Goal: Task Accomplishment & Management: Manage account settings

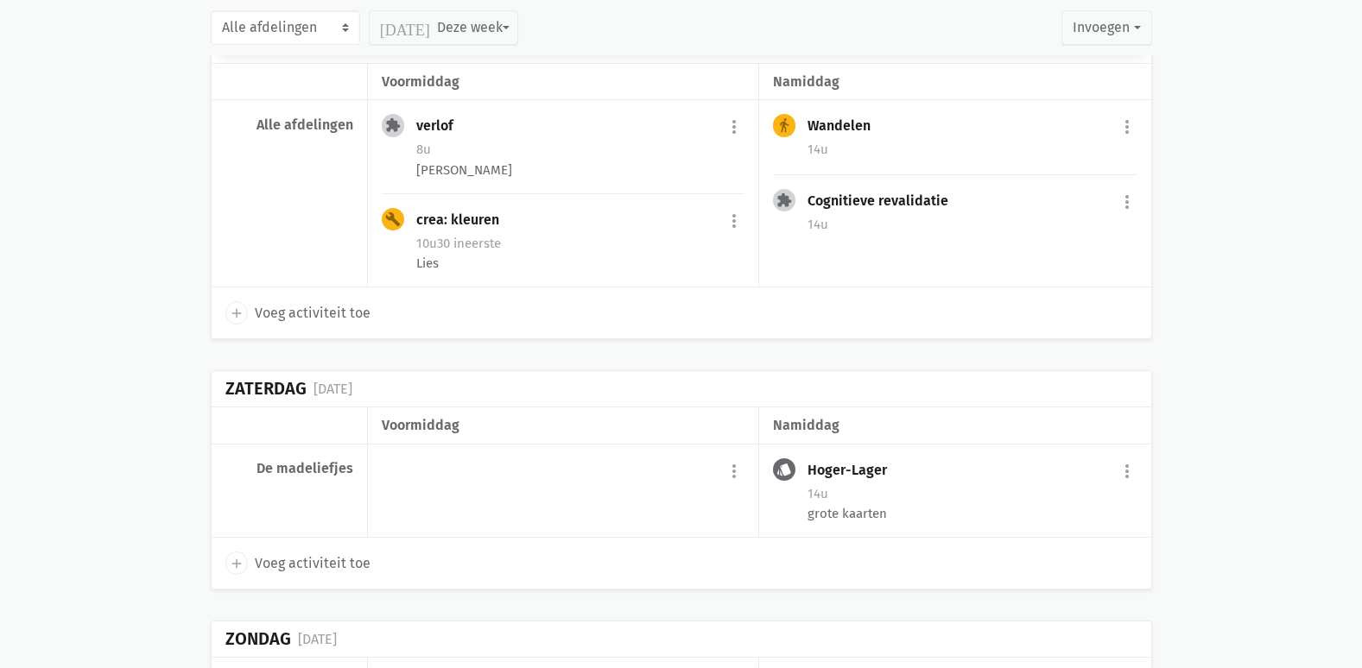
scroll to position [3887, 0]
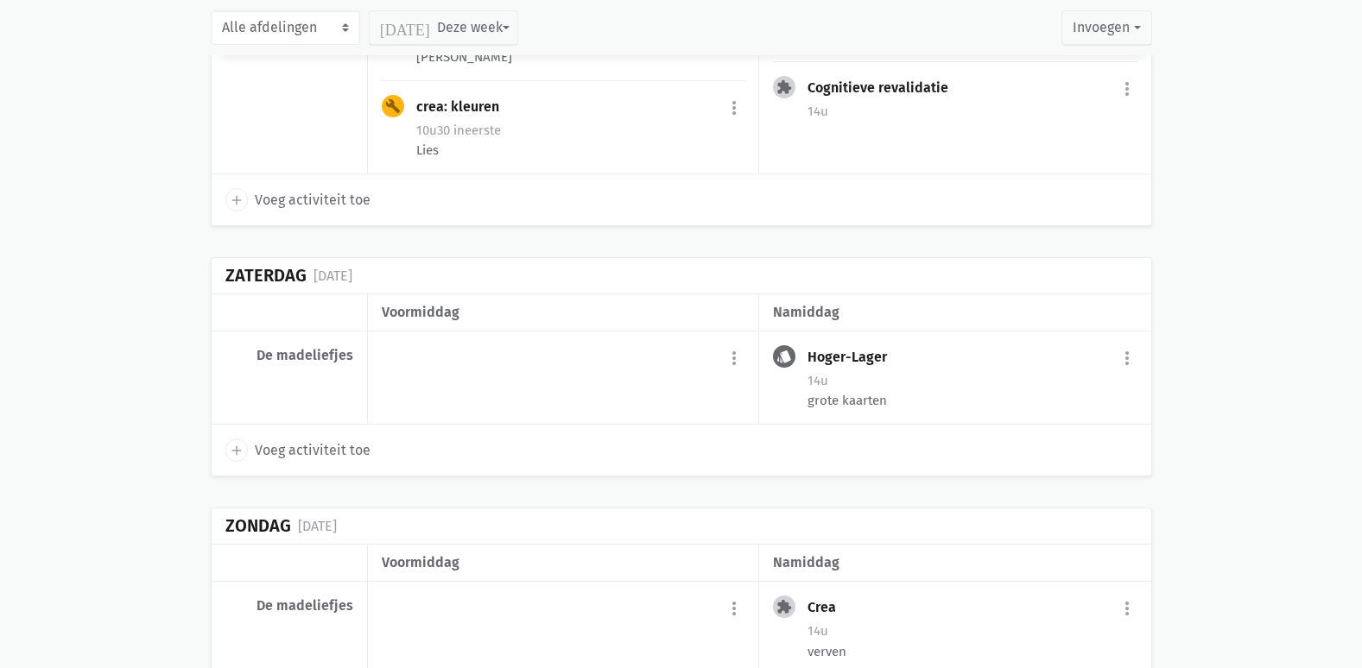
scroll to position [4159, 0]
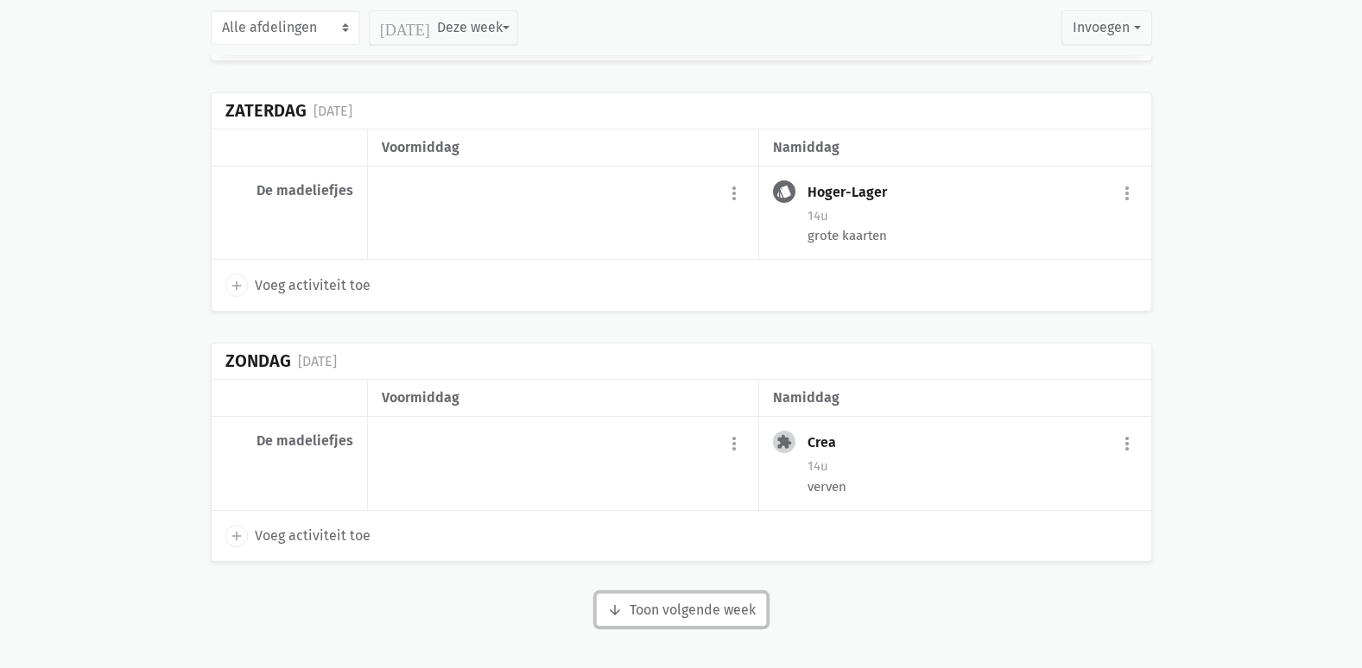
click at [725, 597] on button "arrow_downward Week wordt geladen Toon volgende week" at bounding box center [681, 610] width 171 height 35
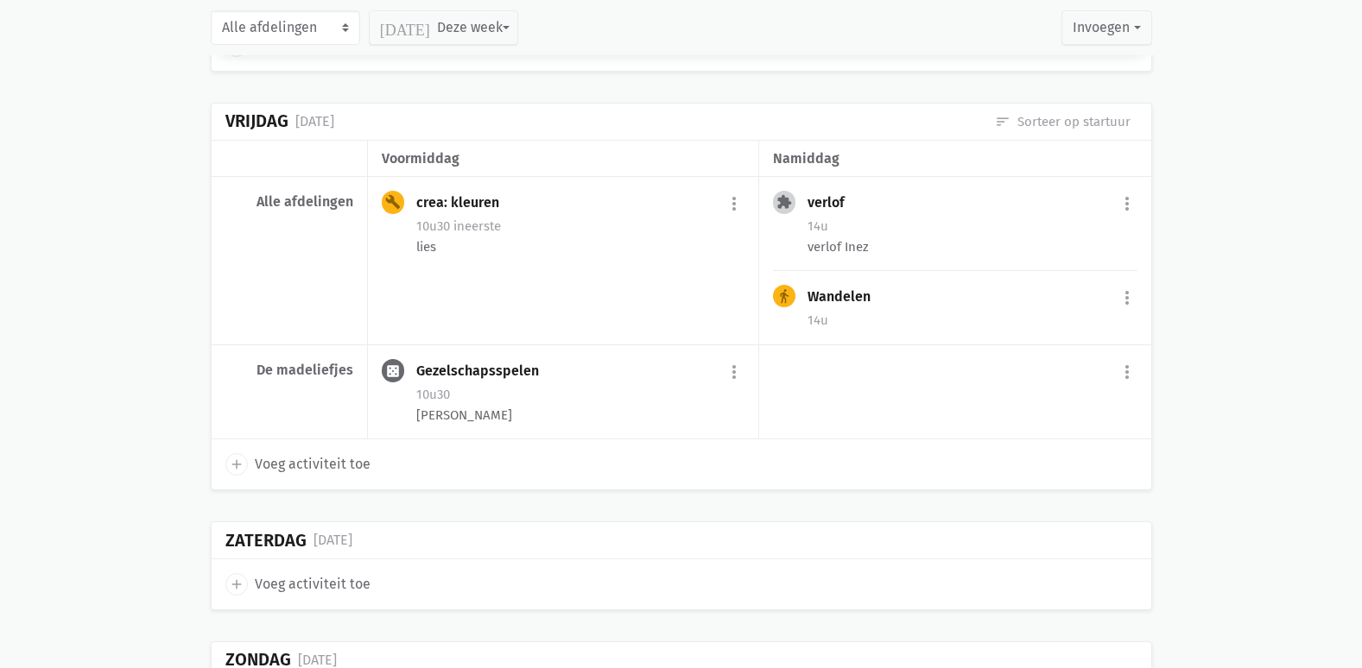
scroll to position [6404, 0]
click at [1125, 221] on button "more_vert" at bounding box center [1127, 204] width 21 height 33
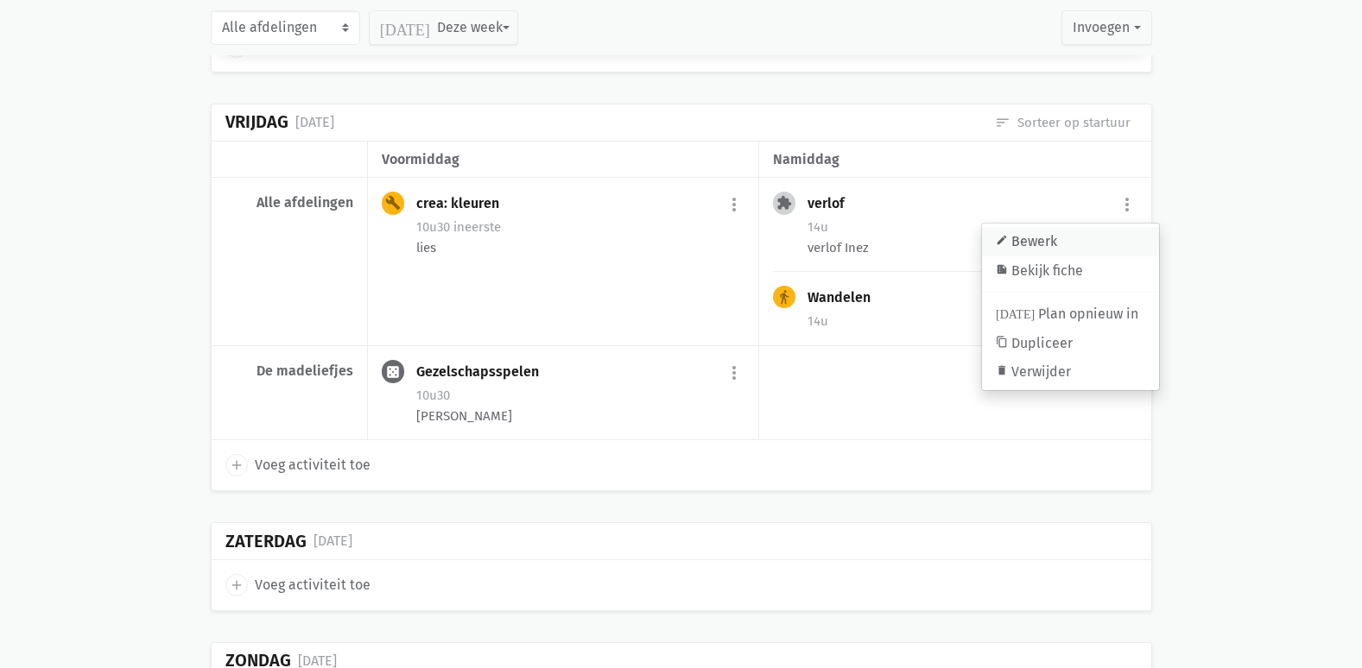
click at [1081, 257] on link "edit Bewerk" at bounding box center [1070, 241] width 177 height 29
select select "14:00"
select select "15:00"
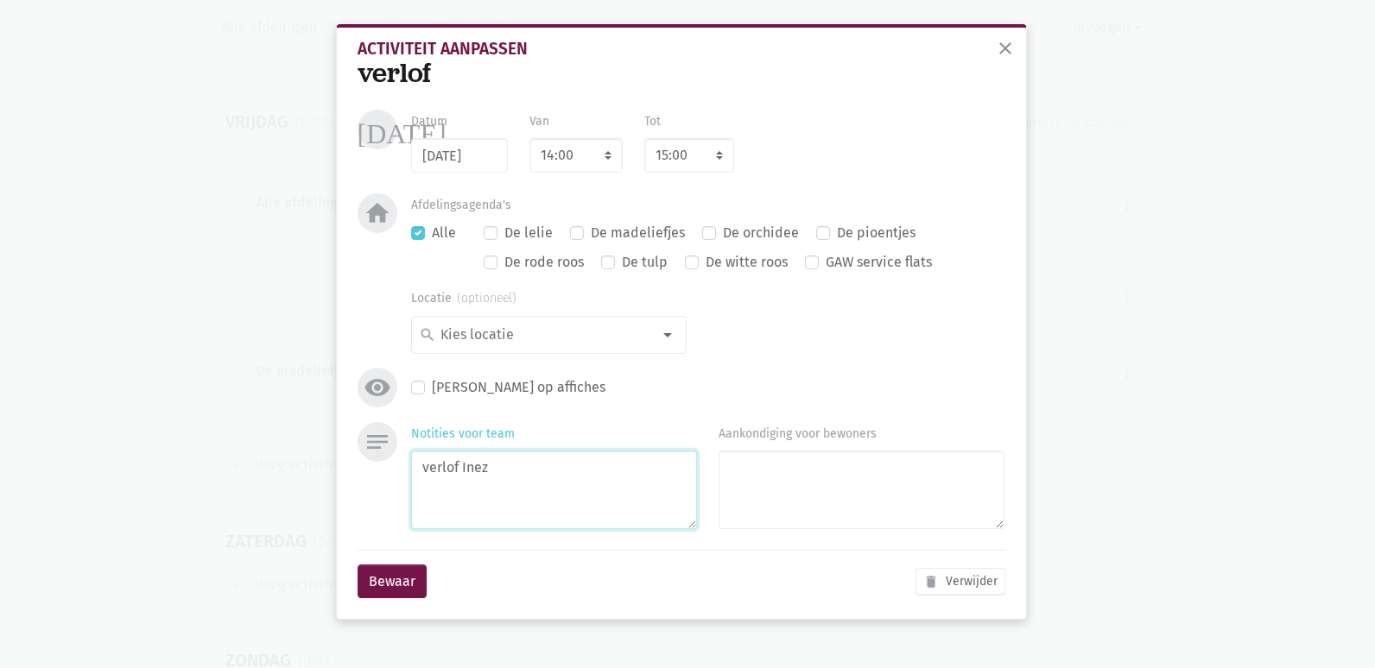
click at [527, 458] on textarea "verlof Inez" at bounding box center [554, 490] width 286 height 79
type textarea "verlof Inez en [PERSON_NAME]"
click at [399, 579] on button "Bewaar" at bounding box center [392, 582] width 69 height 35
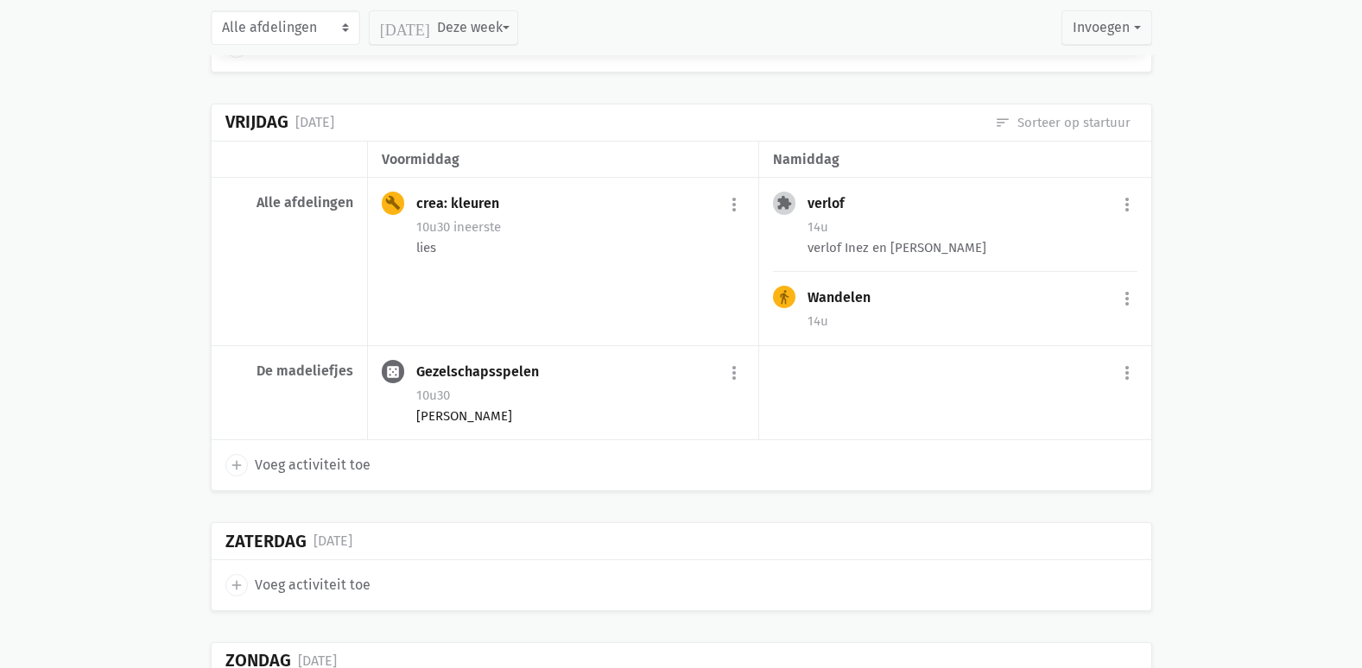
scroll to position [6593, 0]
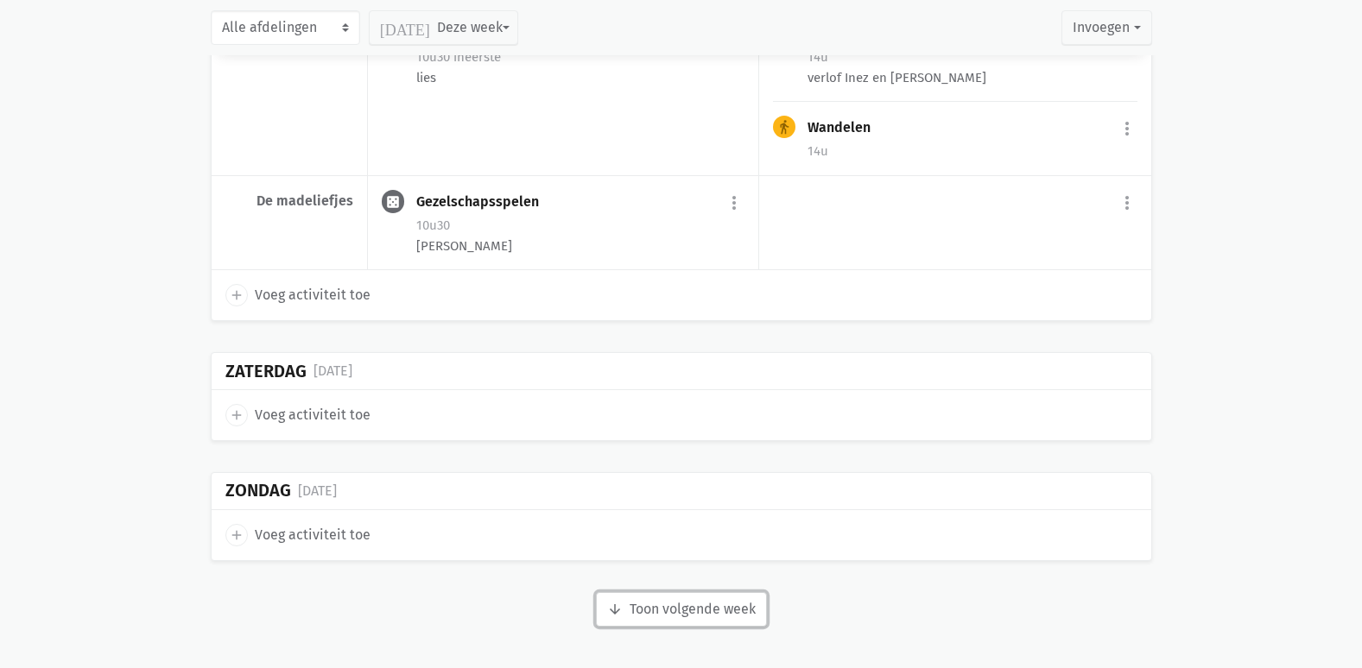
click at [704, 596] on button "arrow_downward Week wordt geladen Toon volgende week" at bounding box center [681, 609] width 171 height 35
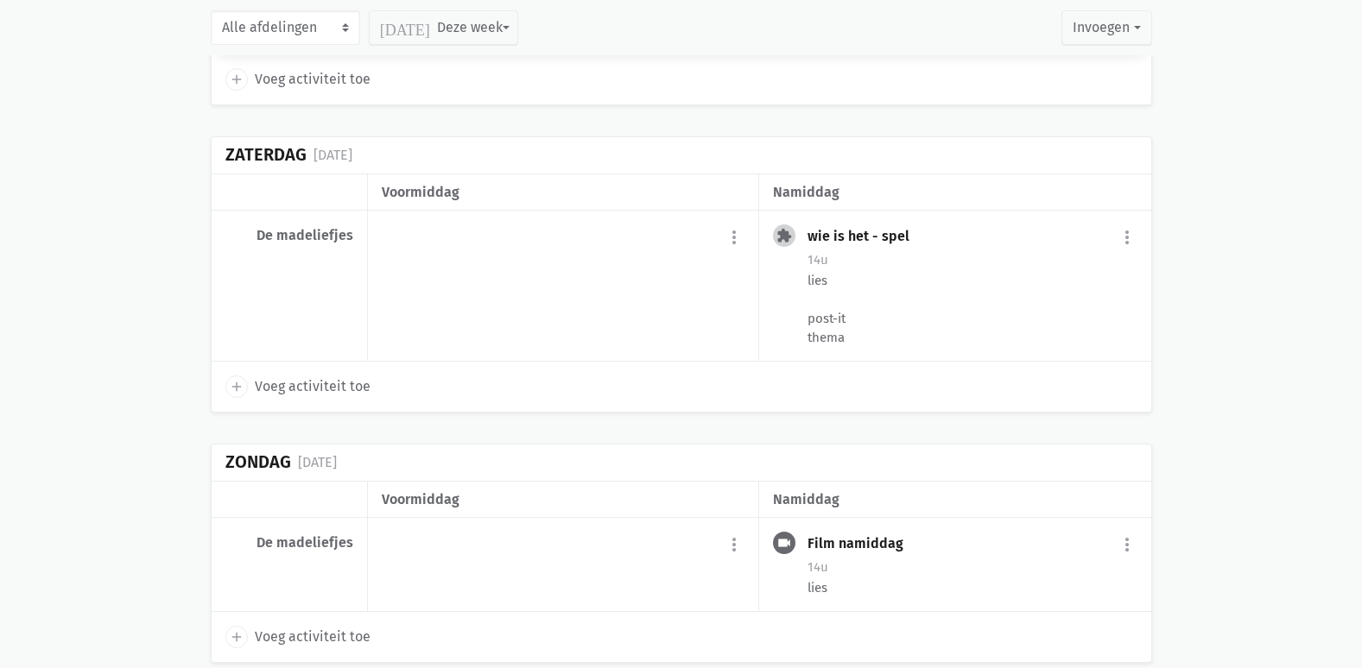
scroll to position [9252, 0]
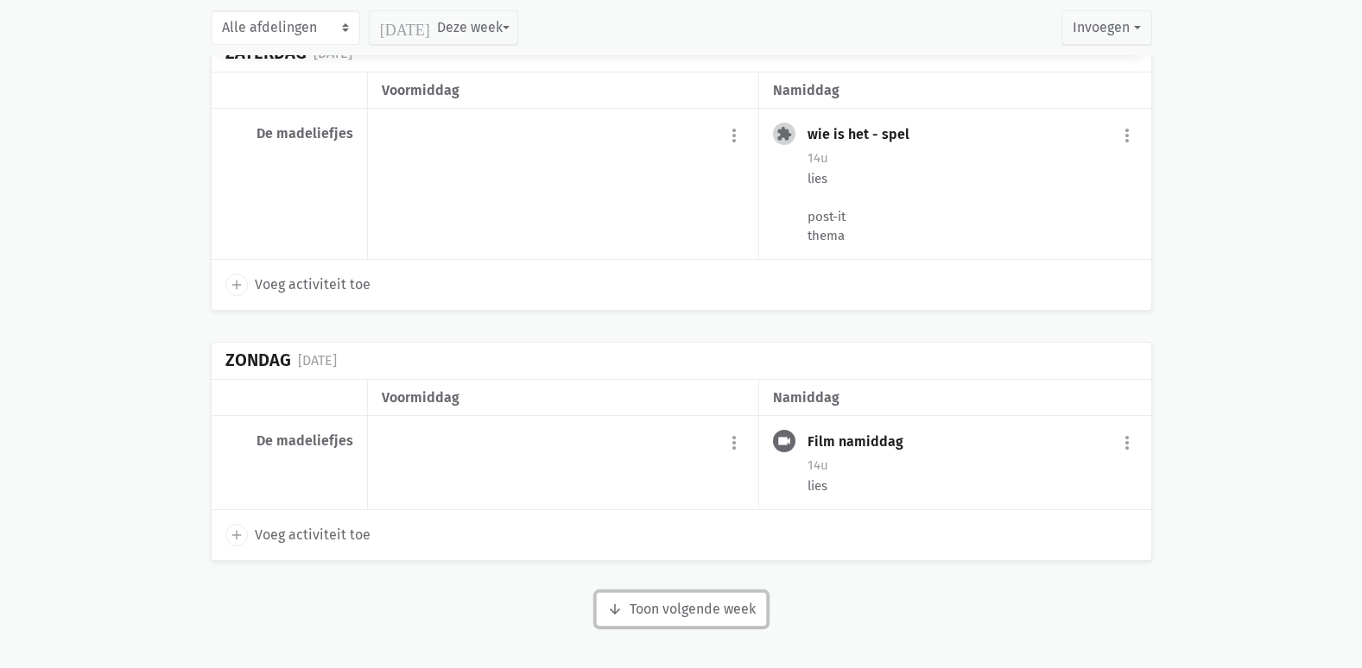
click at [701, 610] on button "arrow_downward Week wordt geladen Toon volgende week" at bounding box center [681, 609] width 171 height 35
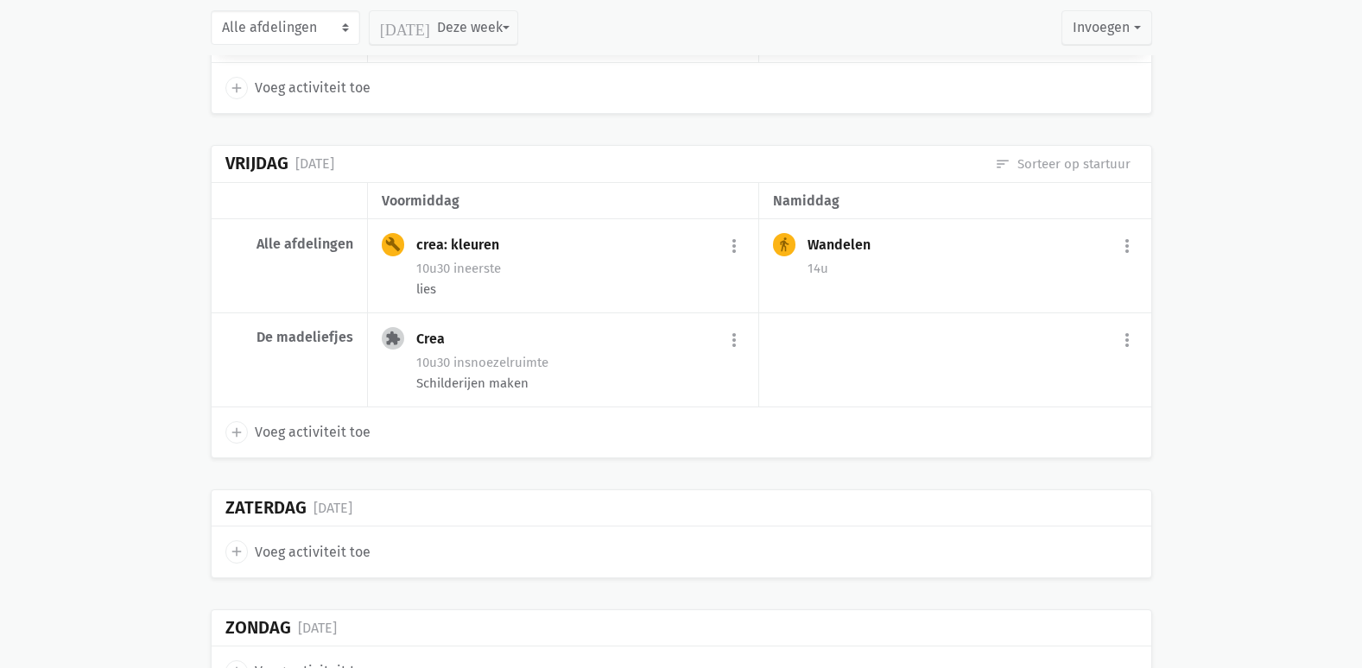
scroll to position [11350, 0]
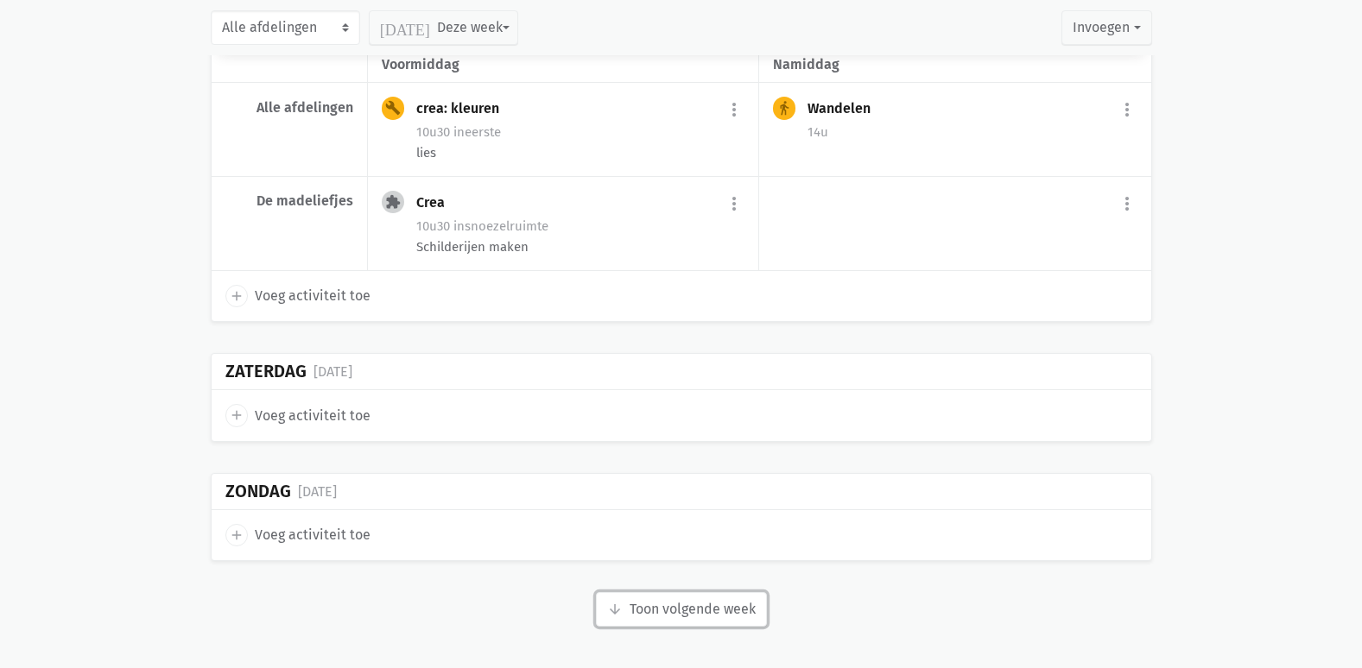
drag, startPoint x: 754, startPoint y: 608, endPoint x: 771, endPoint y: 599, distance: 19.3
click at [753, 606] on button "arrow_downward Week wordt geladen Toon volgende week" at bounding box center [681, 609] width 171 height 35
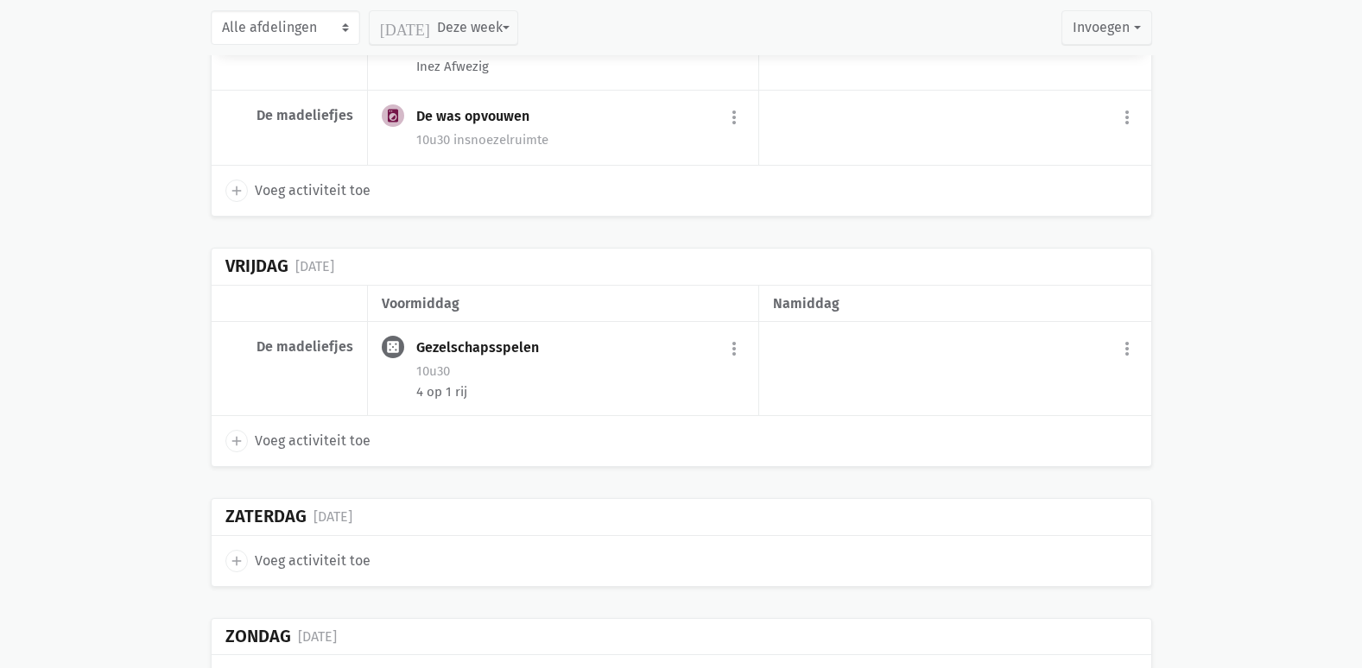
scroll to position [13163, 0]
